Goal: Transaction & Acquisition: Download file/media

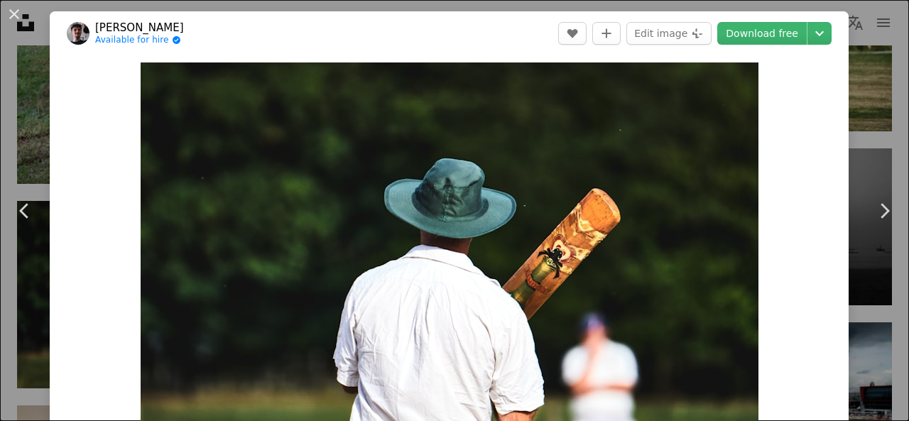
scroll to position [2103, 0]
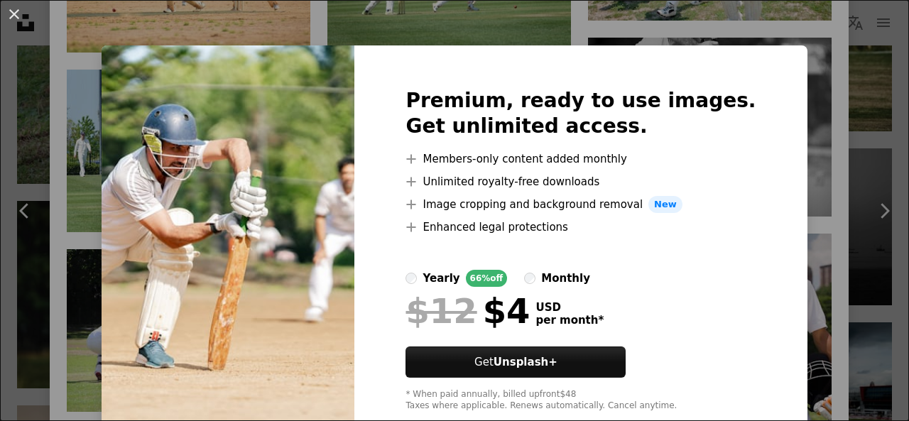
click at [756, 20] on div "An X shape Premium, ready to use images. Get unlimited access. A plus sign Memb…" at bounding box center [454, 210] width 909 height 421
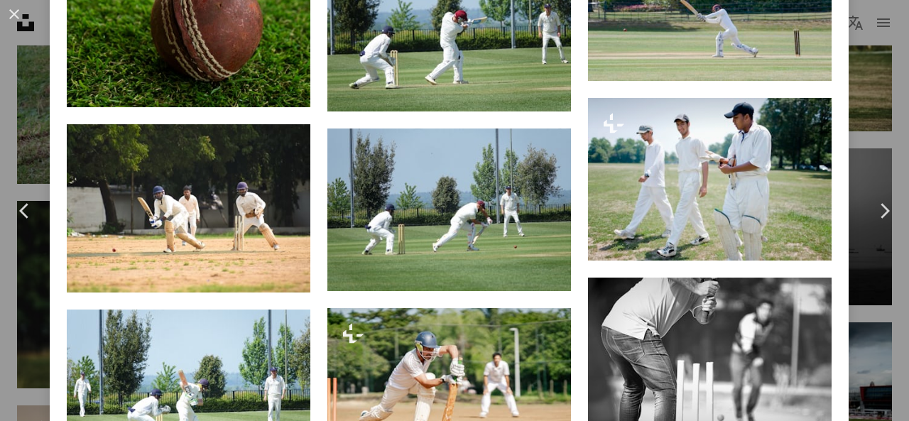
scroll to position [1863, 0]
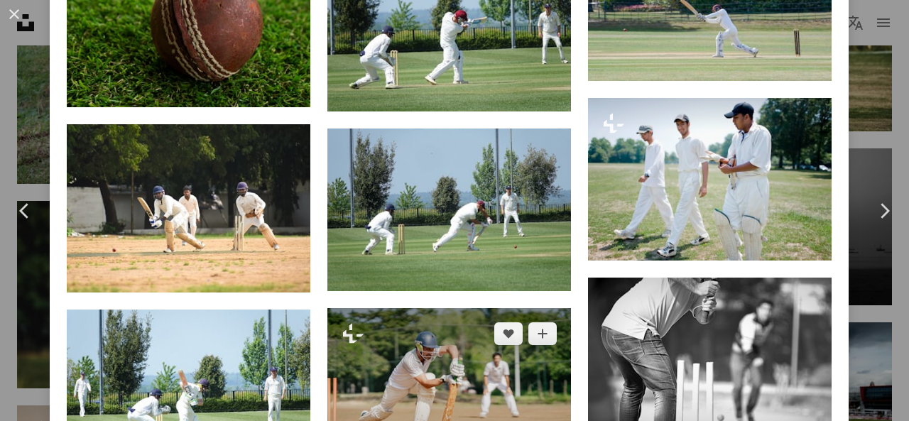
click at [449, 332] on img at bounding box center [449, 389] width 244 height 163
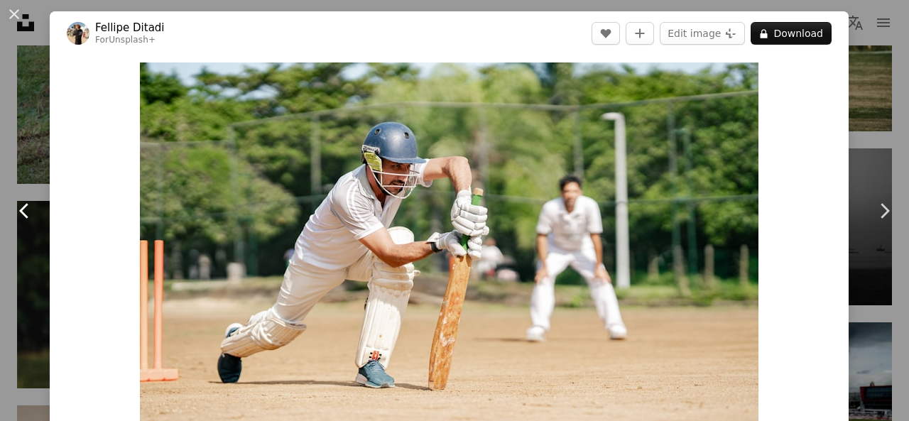
click at [20, 206] on icon "Chevron left" at bounding box center [24, 211] width 23 height 23
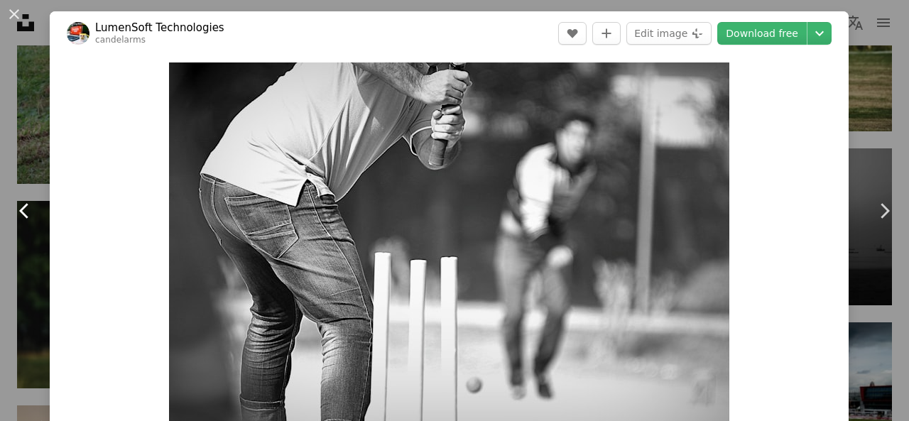
click at [20, 206] on icon "Chevron left" at bounding box center [24, 211] width 23 height 23
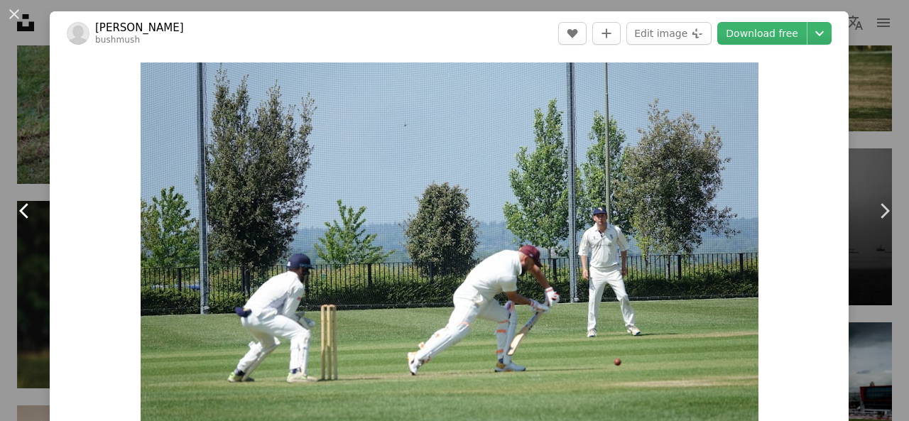
click at [20, 206] on icon "Chevron left" at bounding box center [24, 211] width 23 height 23
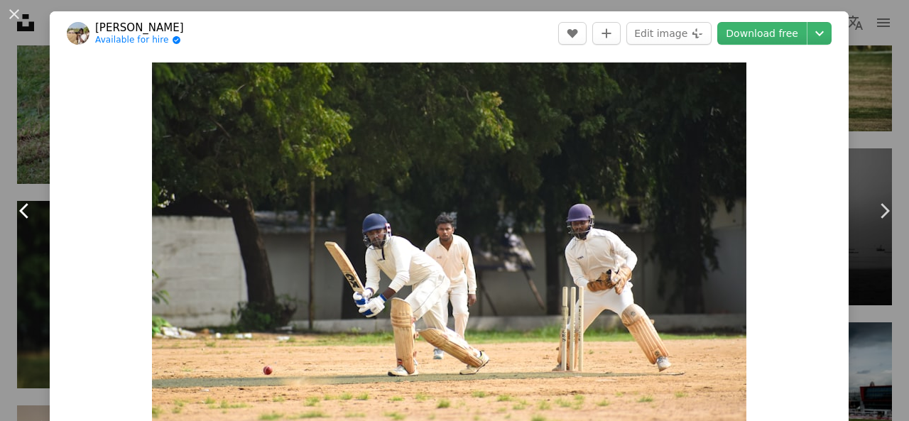
click at [20, 206] on icon "Chevron left" at bounding box center [24, 211] width 23 height 23
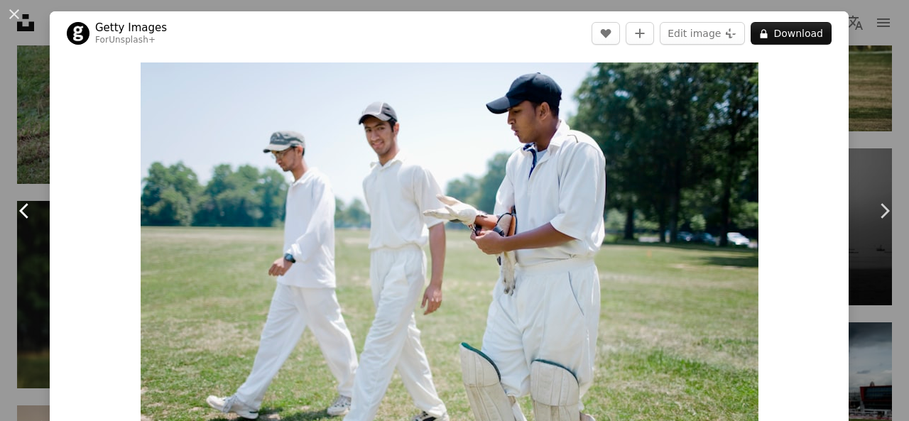
click at [20, 206] on icon "Chevron left" at bounding box center [24, 211] width 23 height 23
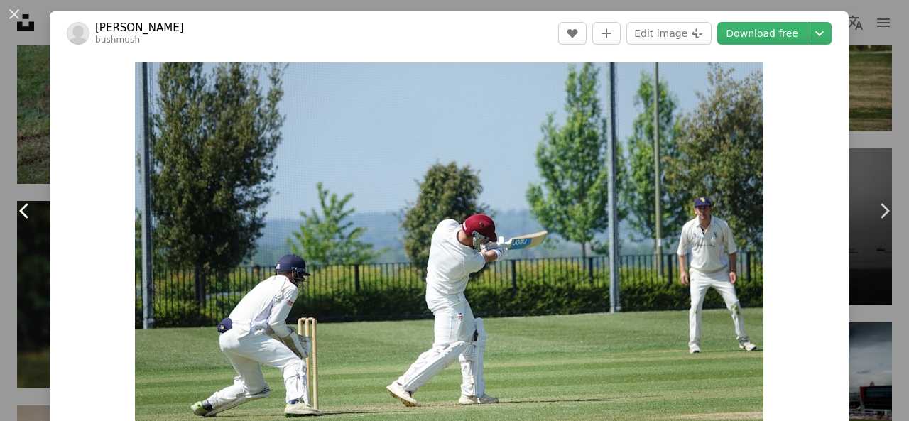
click at [20, 206] on icon "Chevron left" at bounding box center [24, 211] width 23 height 23
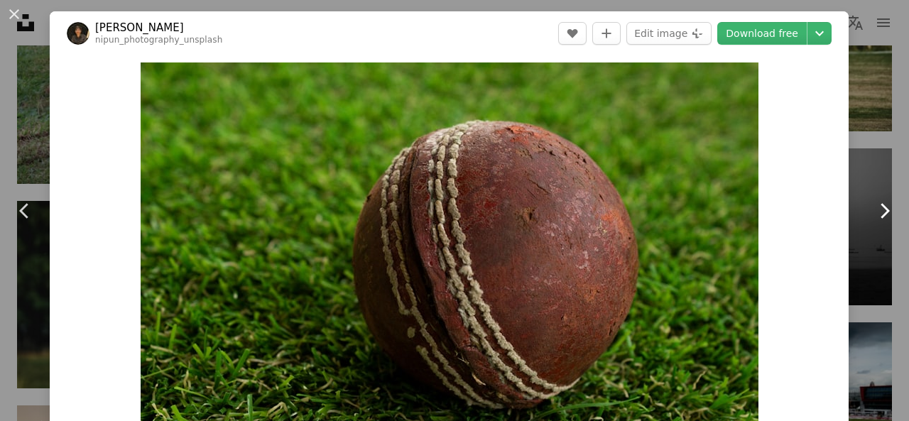
click at [873, 214] on icon "Chevron right" at bounding box center [884, 211] width 23 height 23
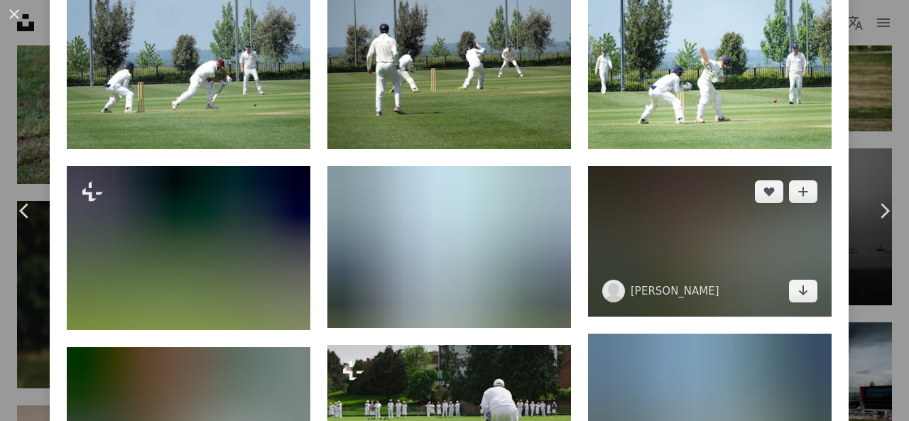
scroll to position [1079, 0]
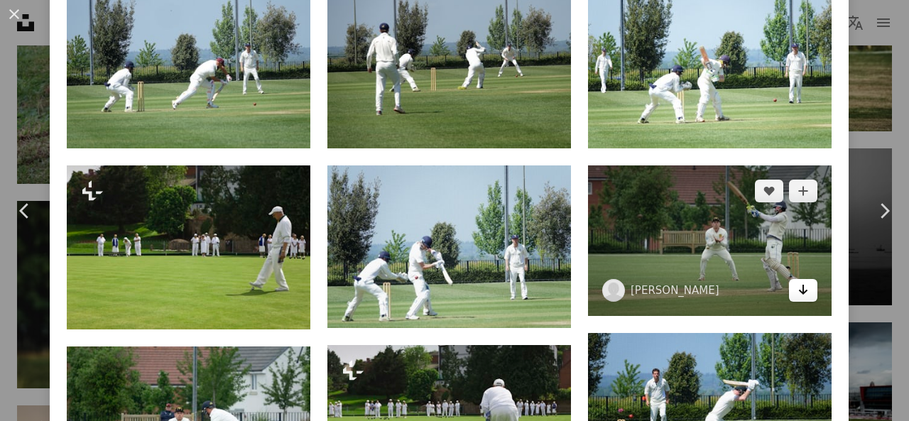
click at [789, 281] on link "Arrow pointing down" at bounding box center [803, 290] width 28 height 23
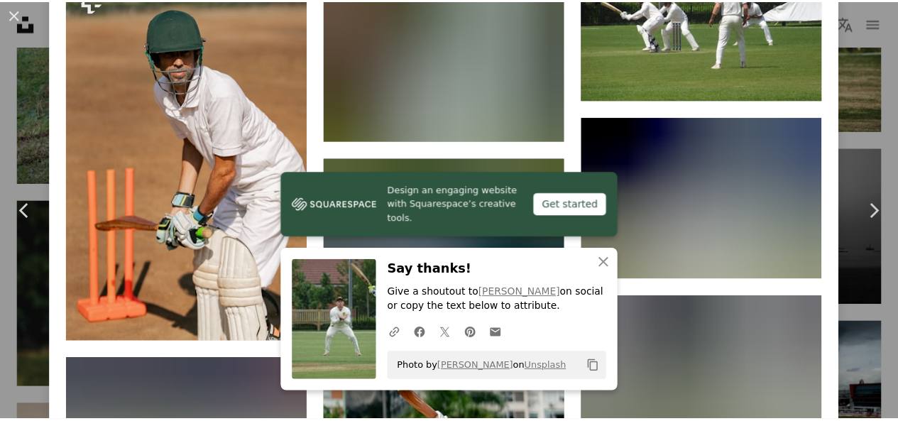
scroll to position [1630, 0]
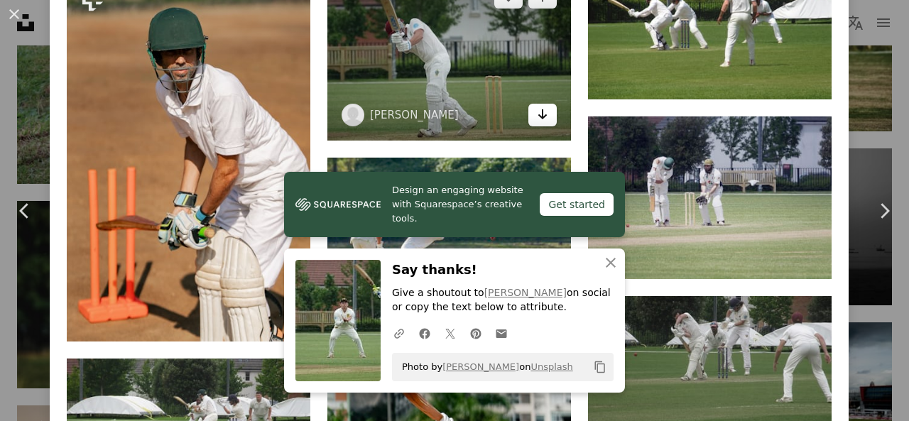
click at [537, 106] on icon "Arrow pointing down" at bounding box center [542, 114] width 11 height 17
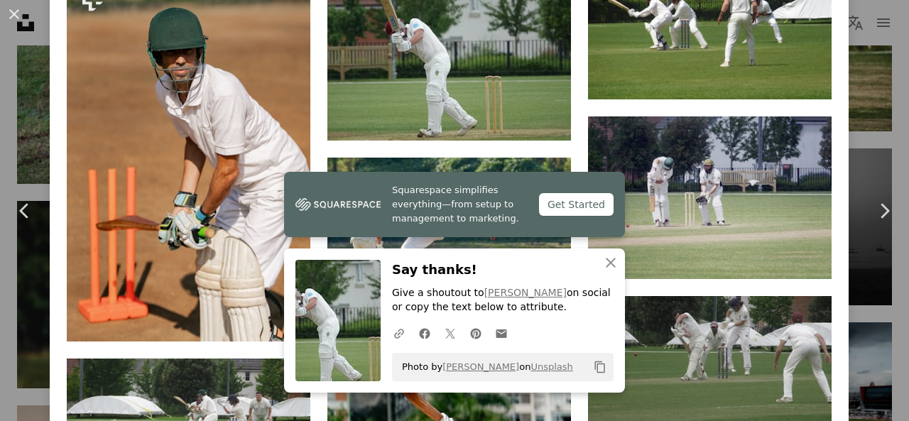
click at [841, 91] on div "An X shape Chevron left Chevron right [PERSON_NAME] bushmush A heart A plus sig…" at bounding box center [454, 210] width 909 height 421
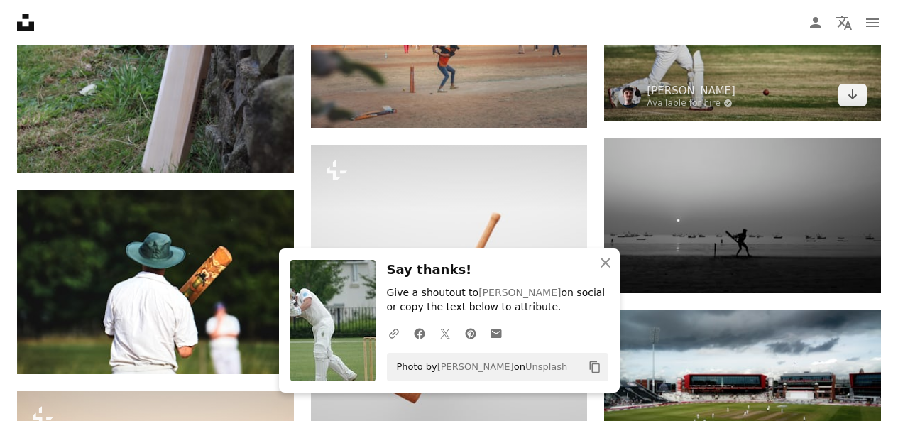
click at [871, 95] on img at bounding box center [742, 27] width 277 height 185
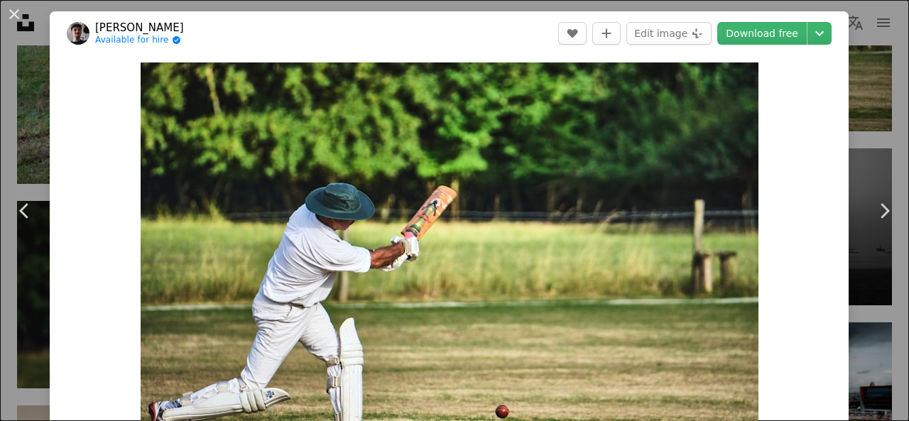
click at [854, 140] on div "An X shape Chevron left Chevron right [PERSON_NAME] Available for hire A checkm…" at bounding box center [454, 210] width 909 height 421
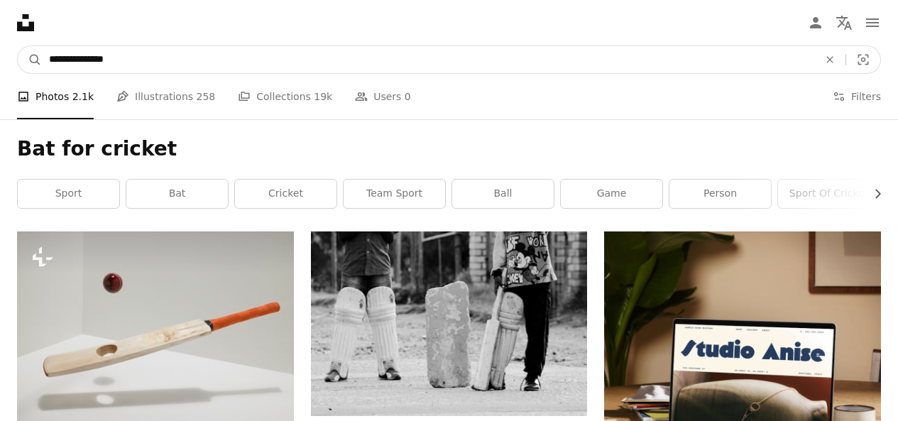
drag, startPoint x: 316, startPoint y: 59, endPoint x: 0, endPoint y: 74, distance: 316.4
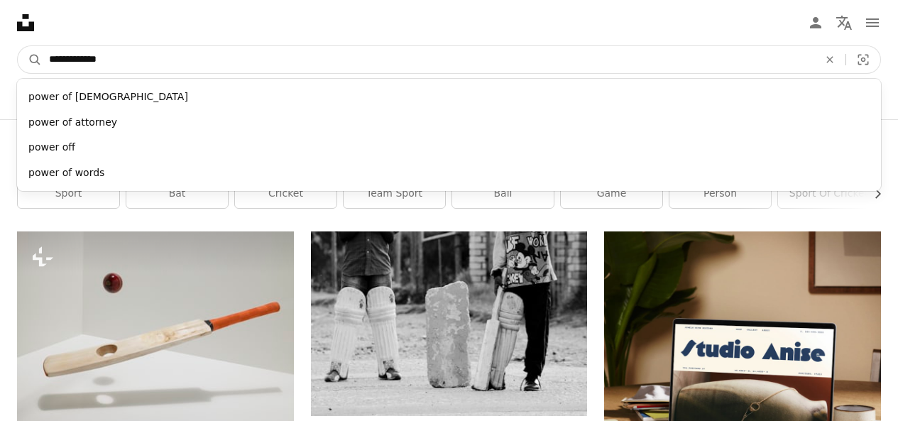
type input "**********"
click button "A magnifying glass" at bounding box center [30, 59] width 24 height 27
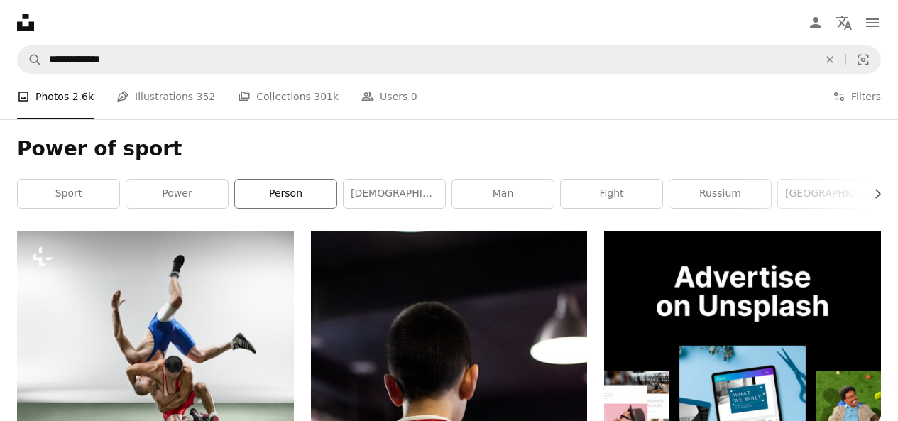
click at [299, 192] on link "person" at bounding box center [286, 194] width 102 height 28
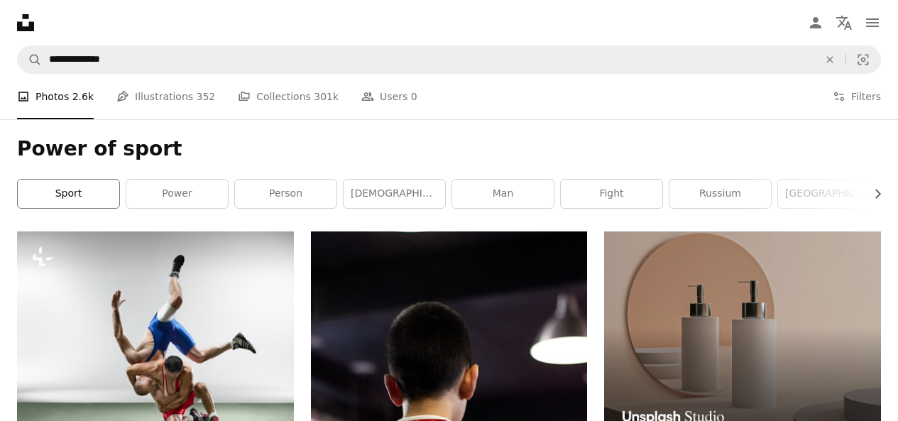
click at [97, 200] on link "sport" at bounding box center [69, 194] width 102 height 28
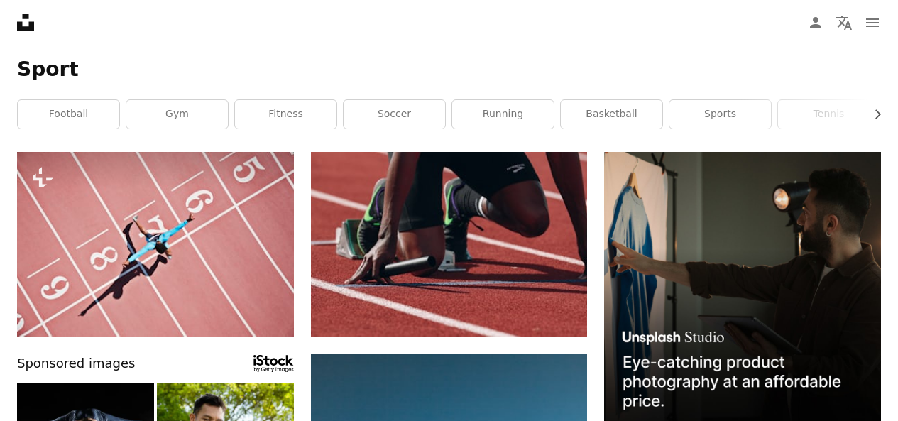
scroll to position [64, 0]
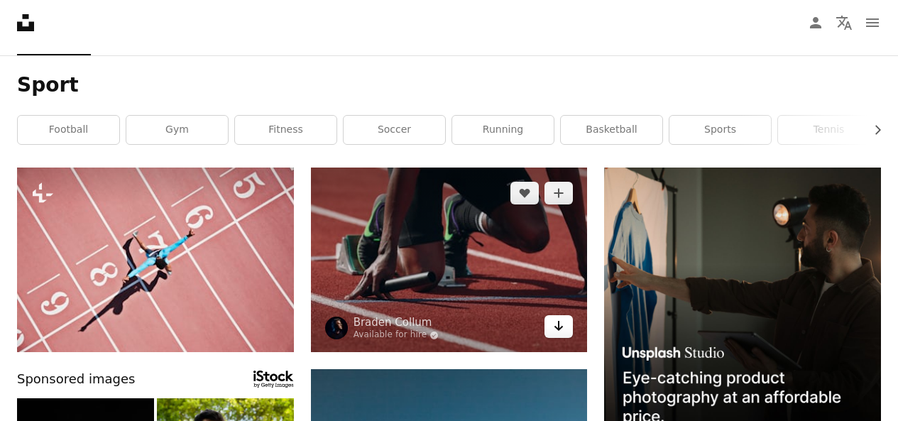
click at [561, 335] on link "Arrow pointing down" at bounding box center [559, 326] width 28 height 23
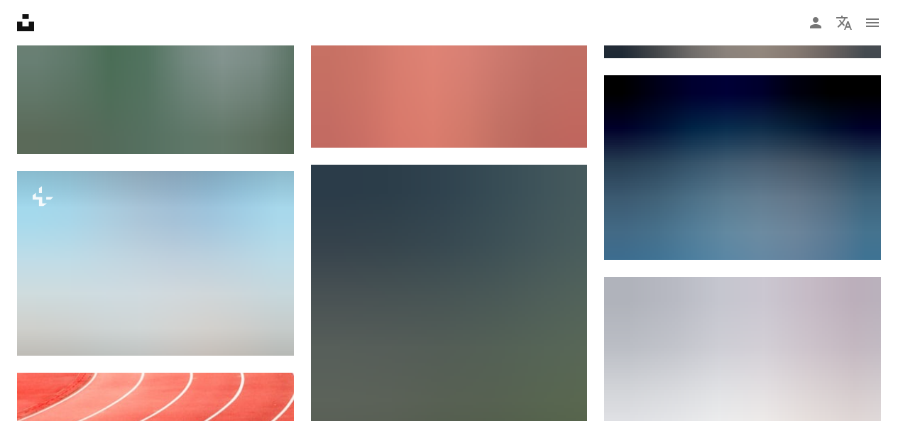
scroll to position [0, 0]
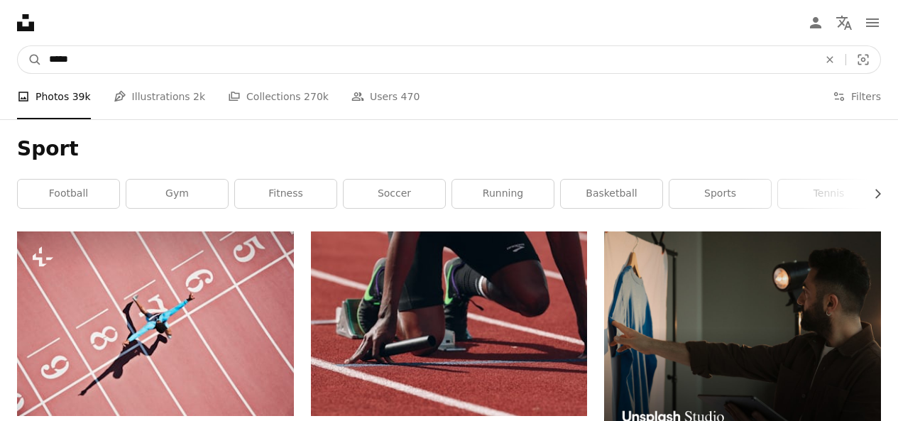
click at [425, 63] on input "*****" at bounding box center [428, 59] width 773 height 27
type input "*"
type input "**********"
click at [18, 46] on button "A magnifying glass" at bounding box center [30, 59] width 24 height 27
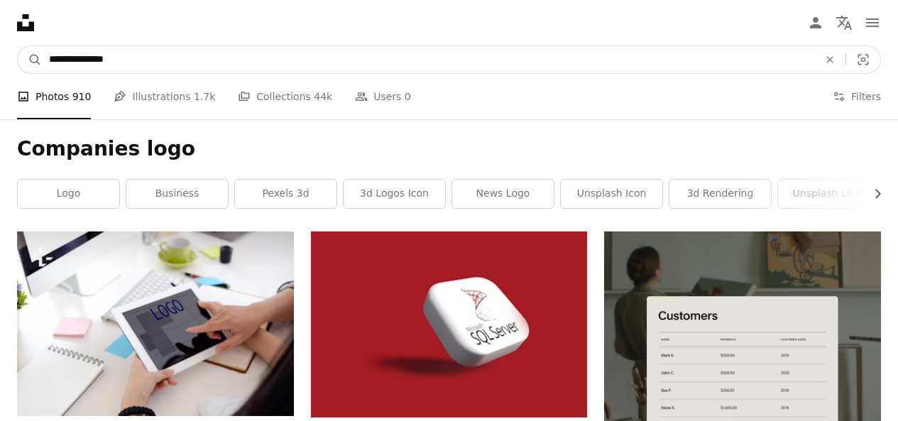
click at [477, 62] on input "**********" at bounding box center [428, 59] width 773 height 27
type input "**********"
click at [18, 46] on button "A magnifying glass" at bounding box center [30, 59] width 24 height 27
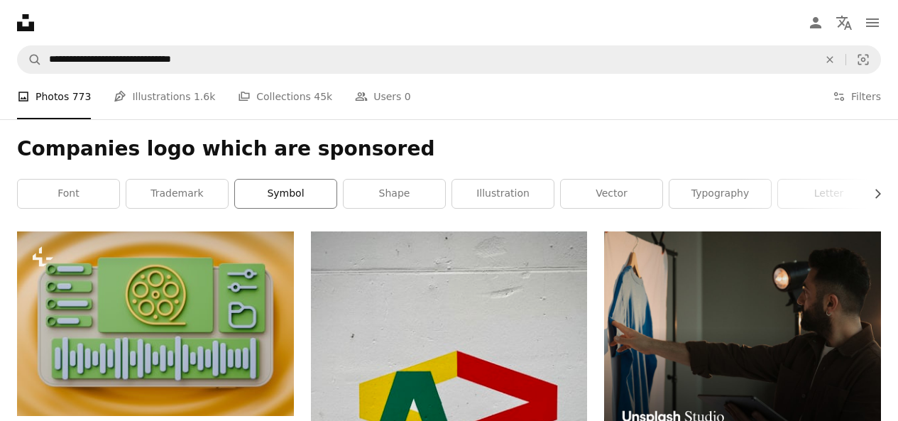
click at [298, 190] on link "symbol" at bounding box center [286, 194] width 102 height 28
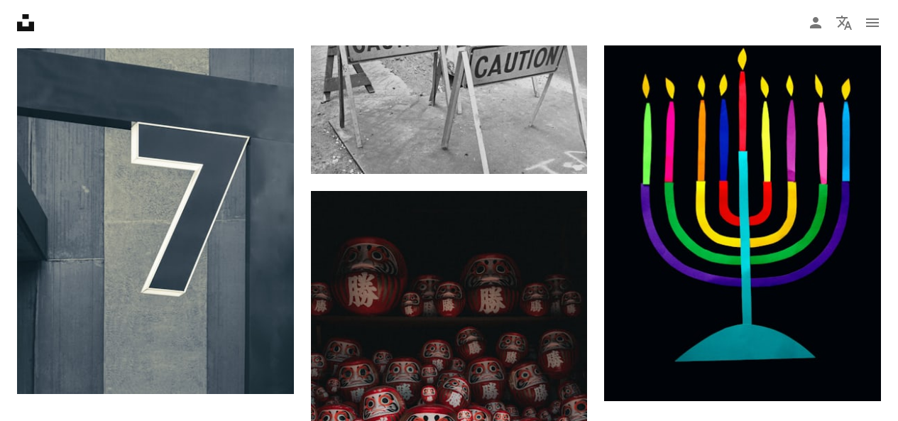
scroll to position [2179, 0]
